Goal: Book appointment/travel/reservation

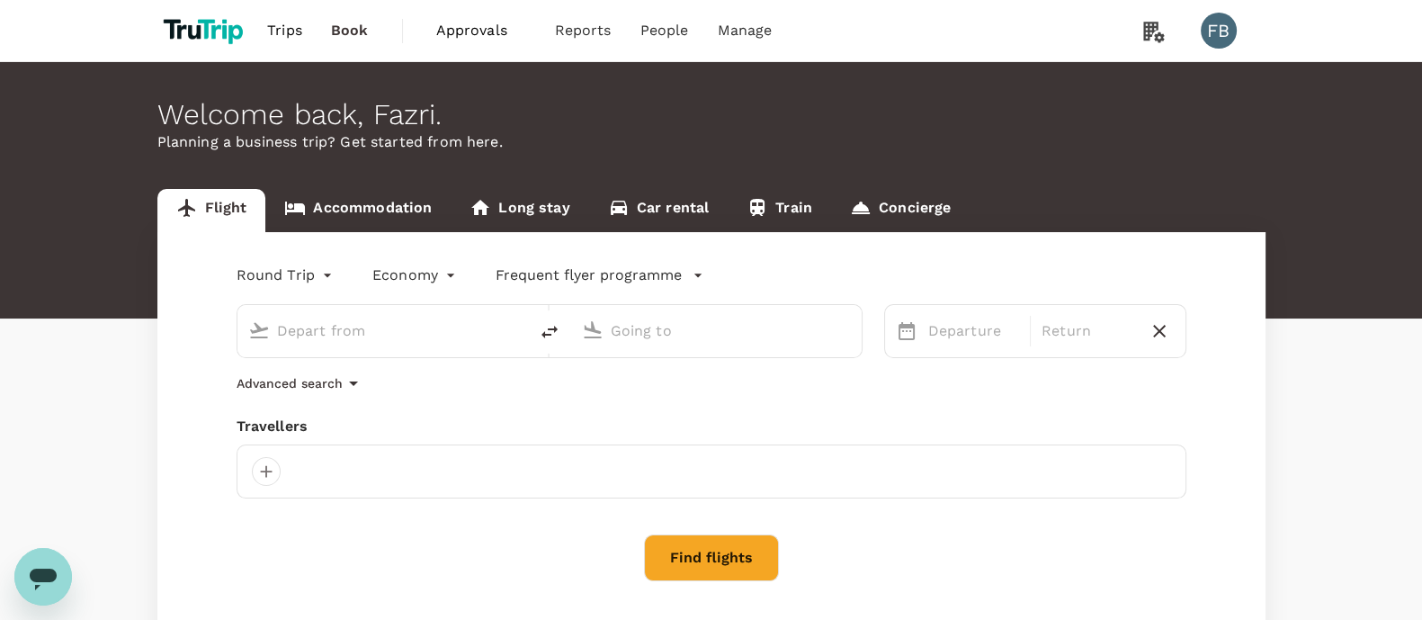
type input "roundtrip"
type input "undefined, undefined (any)"
type input "Suvarnabhumi Intl (BKK)"
type input "[GEOGRAPHIC_DATA] ([PERSON_NAME])"
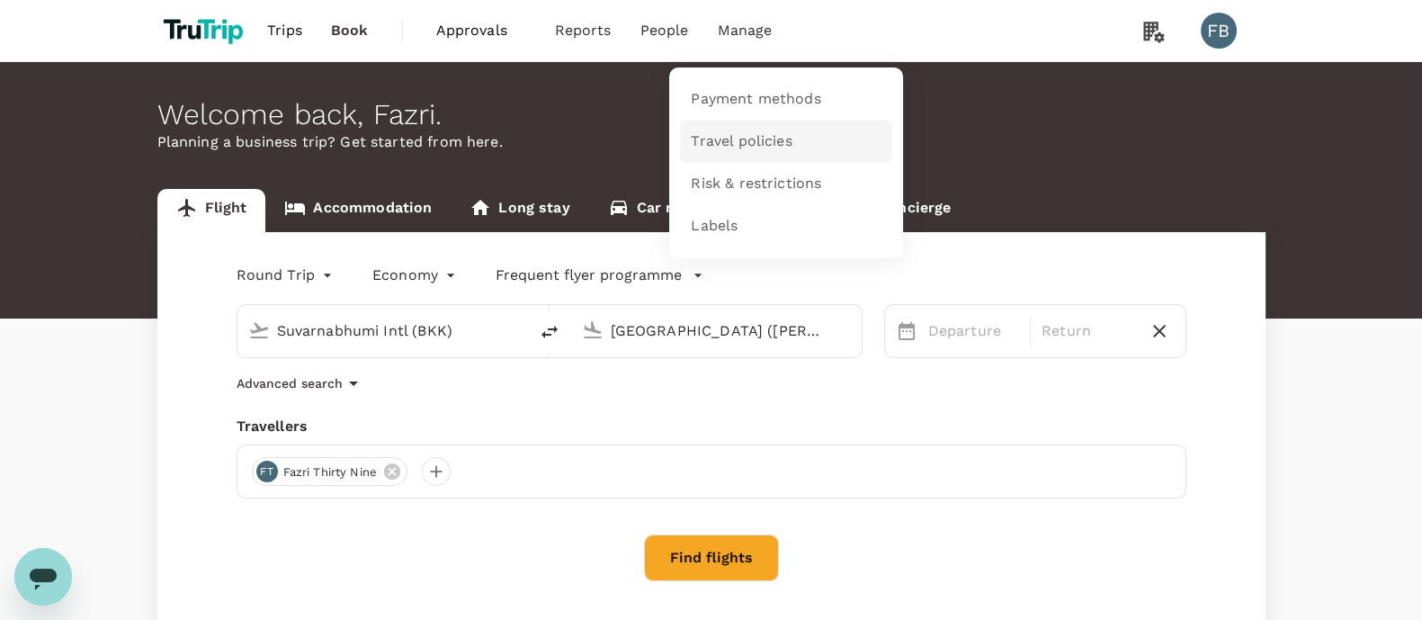
click at [709, 133] on span "Travel policies" at bounding box center [741, 141] width 101 height 21
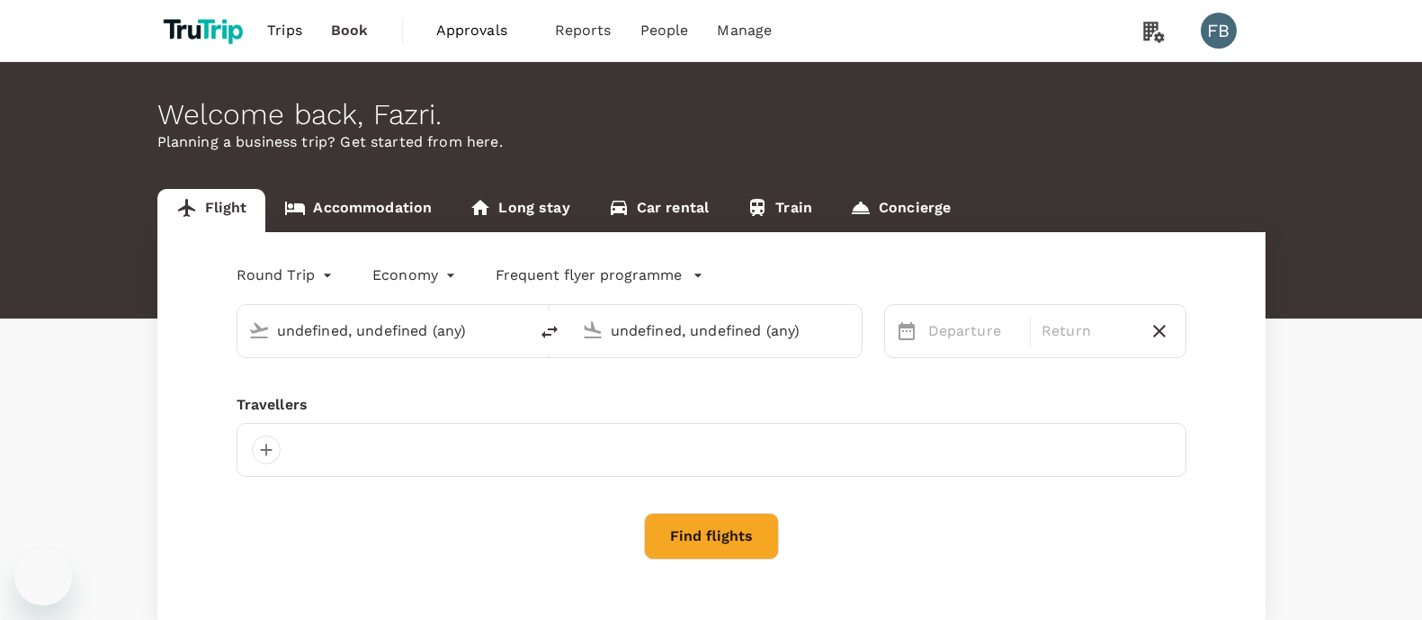
type input "Suvarnabhumi Intl (BKK)"
type input "[GEOGRAPHIC_DATA] ([PERSON_NAME])"
type input "Suvarnabhumi Intl (BKK)"
type input "[GEOGRAPHIC_DATA] ([PERSON_NAME])"
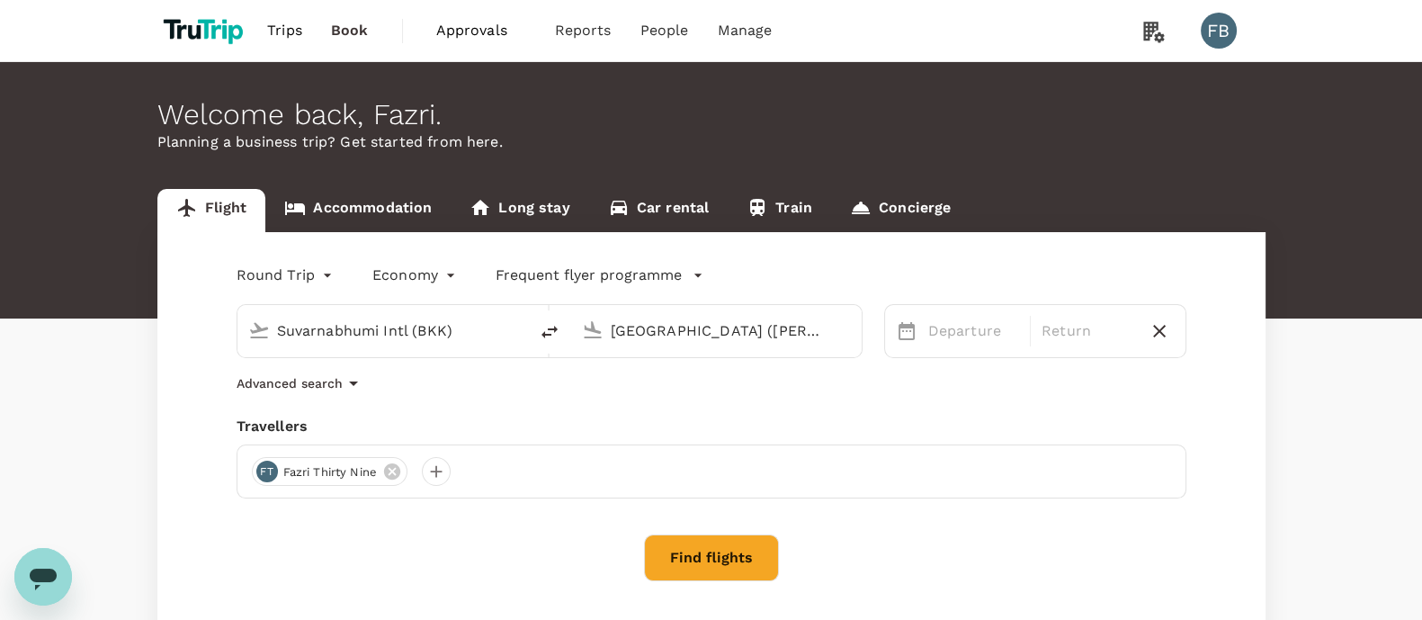
click at [1109, 441] on div "Travellers FT fazri thirty nine" at bounding box center [711, 456] width 950 height 83
drag, startPoint x: 1224, startPoint y: 331, endPoint x: 1209, endPoint y: 330, distance: 14.4
click at [1217, 330] on div "Round Trip roundtrip Economy economy Frequent flyer programme Suvarnabhumi Intl…" at bounding box center [711, 439] width 1108 height 414
click at [1158, 330] on icon "button" at bounding box center [1159, 331] width 13 height 13
type input "oneway"
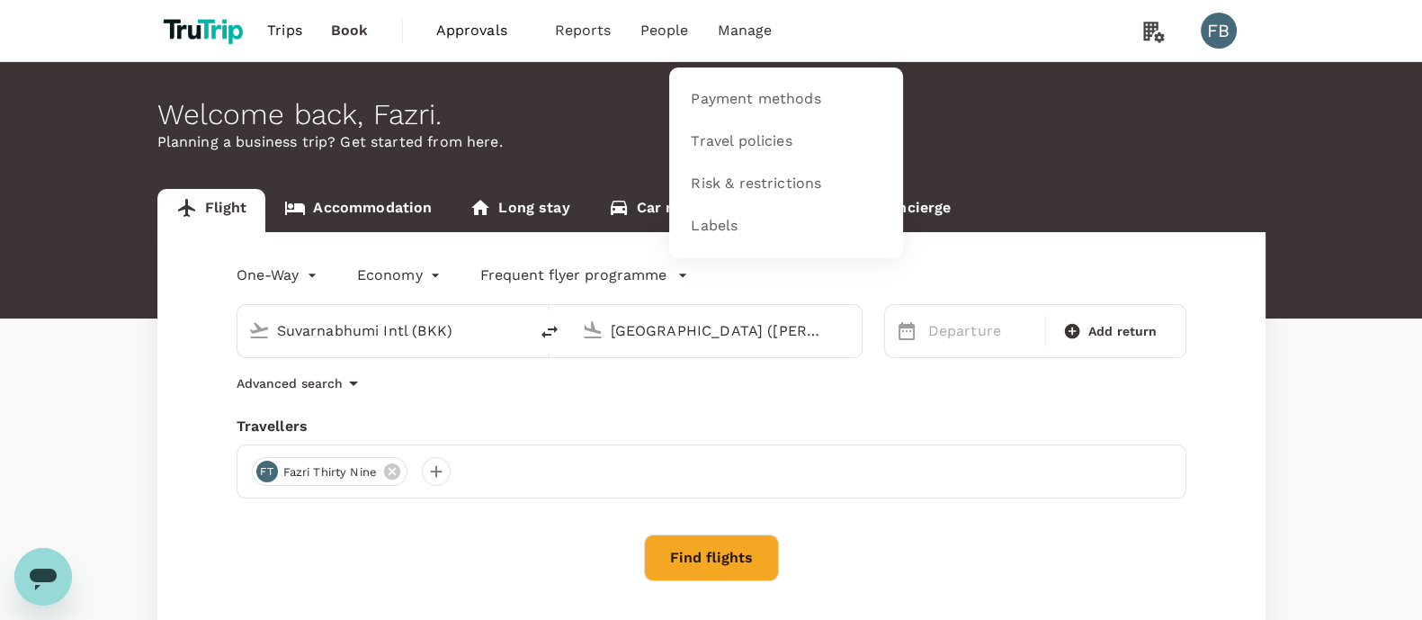
drag, startPoint x: 733, startPoint y: 128, endPoint x: 695, endPoint y: 24, distance: 110.1
click at [733, 128] on link "Travel policies" at bounding box center [786, 141] width 212 height 42
